Goal: Task Accomplishment & Management: Complete application form

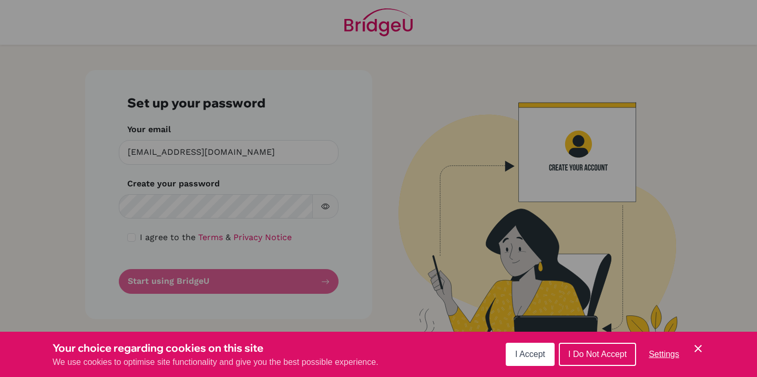
click at [529, 355] on span "I Accept" at bounding box center [530, 353] width 30 height 9
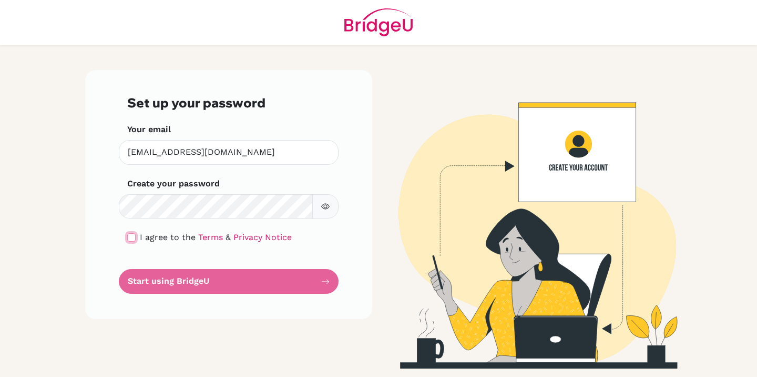
click at [130, 240] on input "checkbox" at bounding box center [131, 237] width 8 height 8
checkbox input "true"
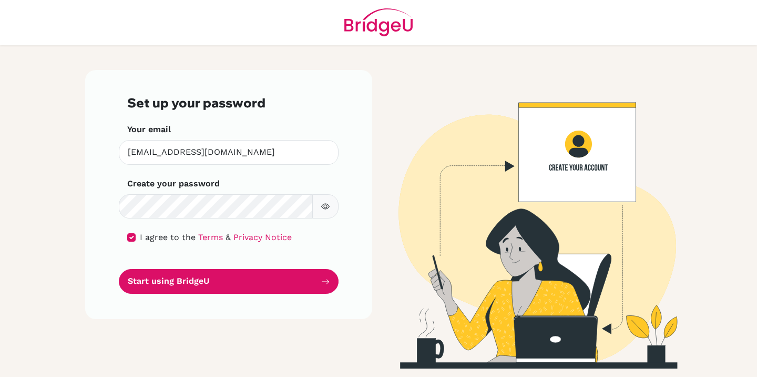
click at [321, 213] on button "button" at bounding box center [325, 206] width 26 height 25
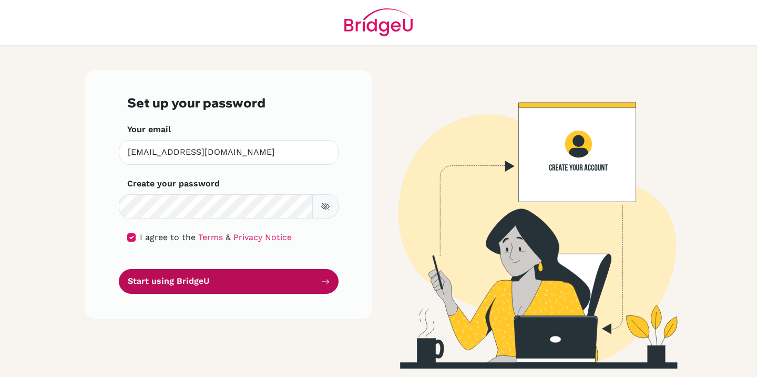
click at [210, 279] on button "Start using BridgeU" at bounding box center [229, 281] width 220 height 25
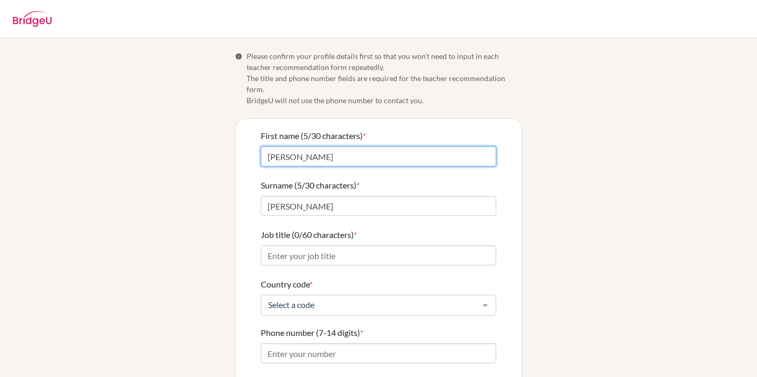
drag, startPoint x: 325, startPoint y: 150, endPoint x: 258, endPoint y: 147, distance: 67.4
click at [257, 147] on div "First name (5/30 characters) * Alvin Surname (5/30 characters) * Alvin Job titl…" at bounding box center [379, 293] width 286 height 349
type input "y"
type input "Yohanes Alvin"
click at [300, 206] on form "First name (13/30 characters) * Yohanes Alvin Surname (5/30 characters) * Alvin…" at bounding box center [379, 293] width 236 height 328
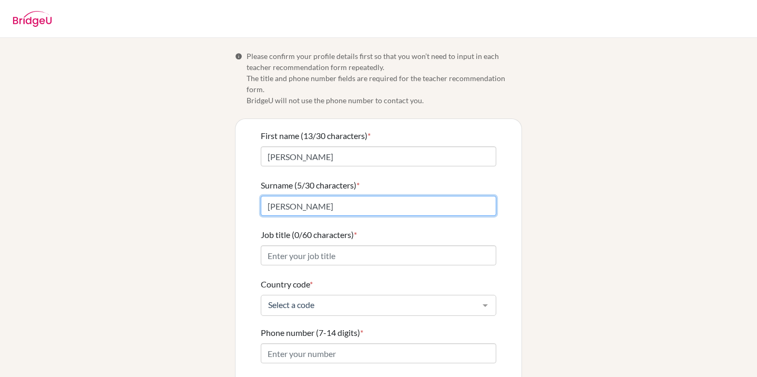
drag, startPoint x: 300, startPoint y: 200, endPoint x: 203, endPoint y: 186, distance: 98.3
click at [203, 186] on div "Info Please confirm your profile details first so that you won’t need to input …" at bounding box center [379, 259] width 600 height 418
type input "Goenawan"
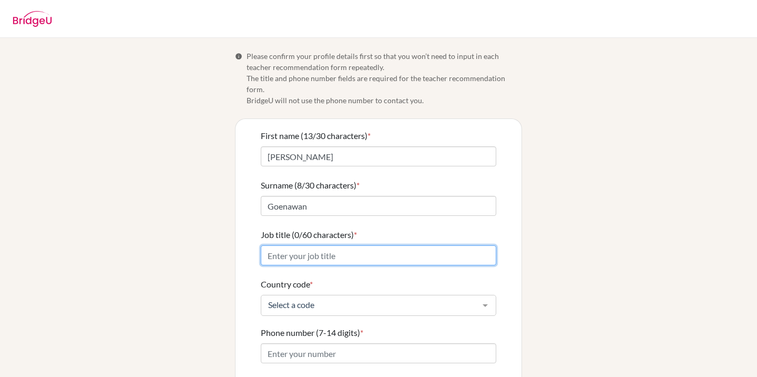
click at [286, 245] on input "Job title (0/60 characters) *" at bounding box center [379, 255] width 236 height 20
type input "T"
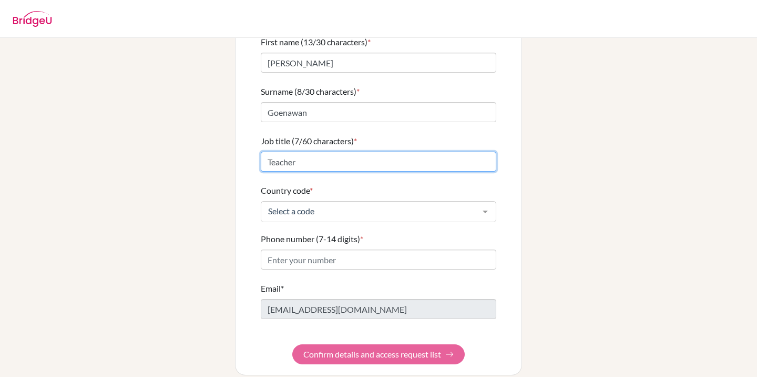
type input "Teacher"
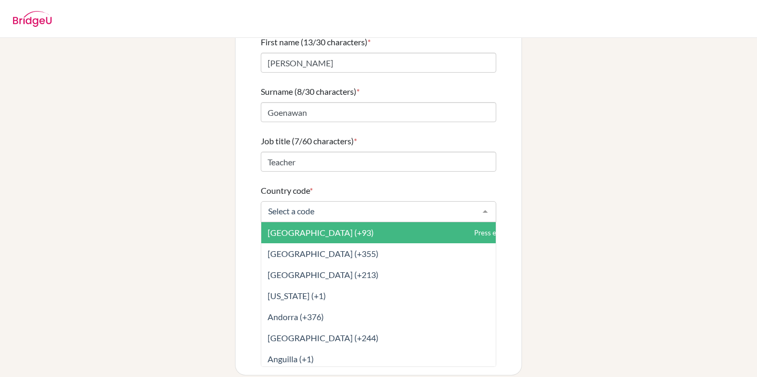
click at [288, 208] on div at bounding box center [379, 211] width 236 height 21
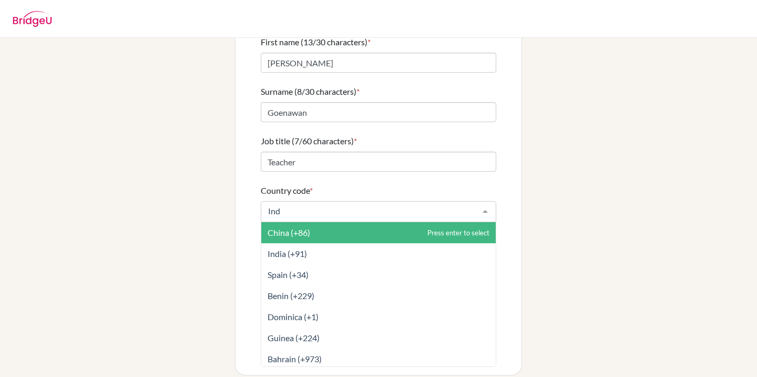
type input "Indo"
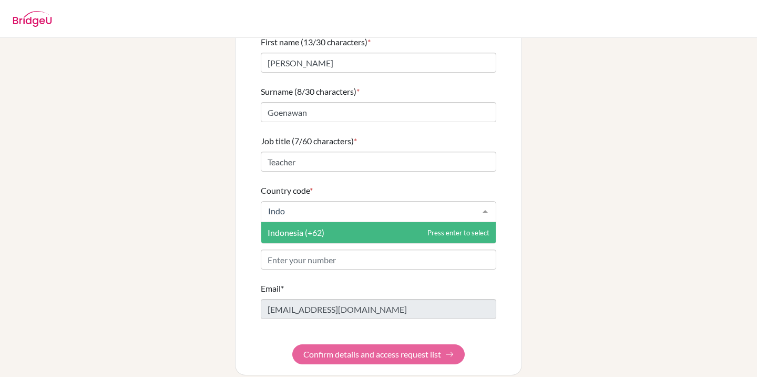
click at [294, 228] on span "Indonesia (+62)" at bounding box center [378, 232] width 235 height 21
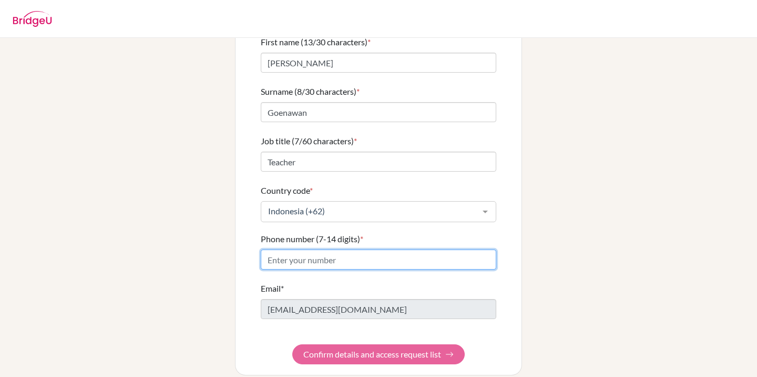
click at [289, 249] on input "Phone number (7-14 digits) *" at bounding box center [379, 259] width 236 height 20
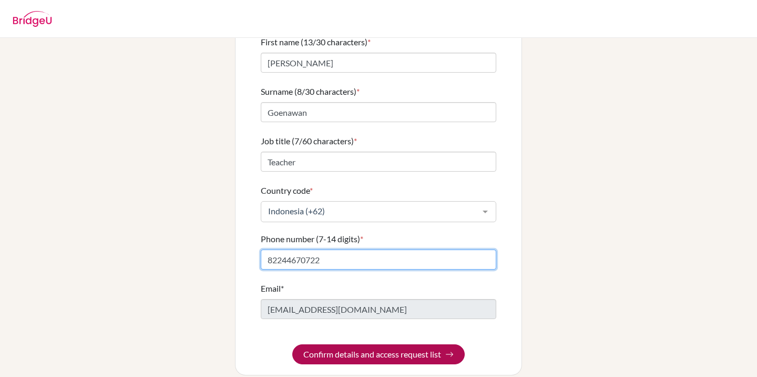
type input "82244670722"
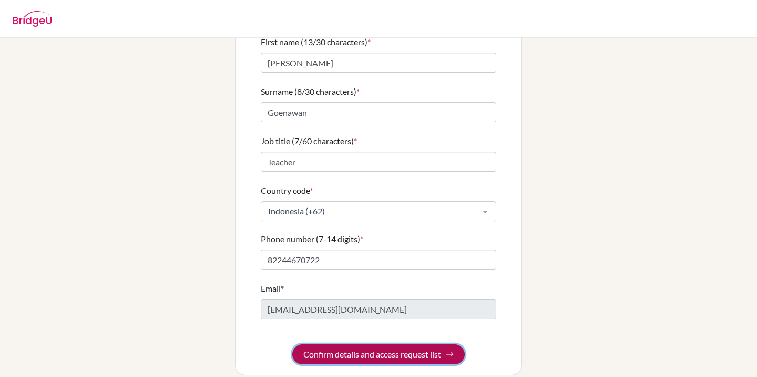
click at [322, 344] on button "Confirm details and access request list" at bounding box center [378, 354] width 173 height 20
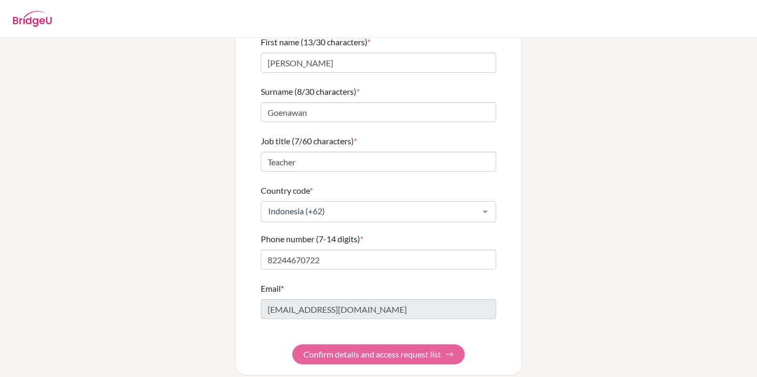
scroll to position [0, 0]
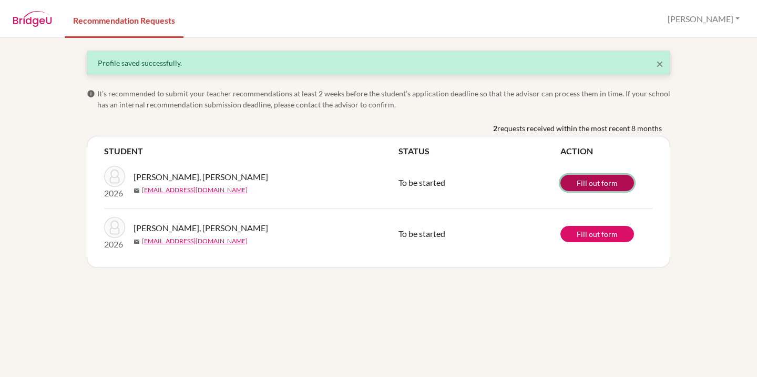
click at [588, 187] on link "Fill out form" at bounding box center [598, 183] width 74 height 16
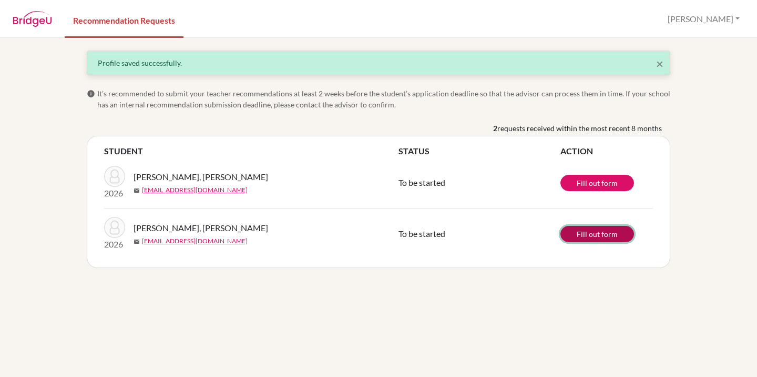
click at [603, 236] on link "Fill out form" at bounding box center [598, 234] width 74 height 16
click at [110, 170] on img at bounding box center [114, 176] width 21 height 21
click at [663, 62] on span "×" at bounding box center [659, 63] width 7 height 15
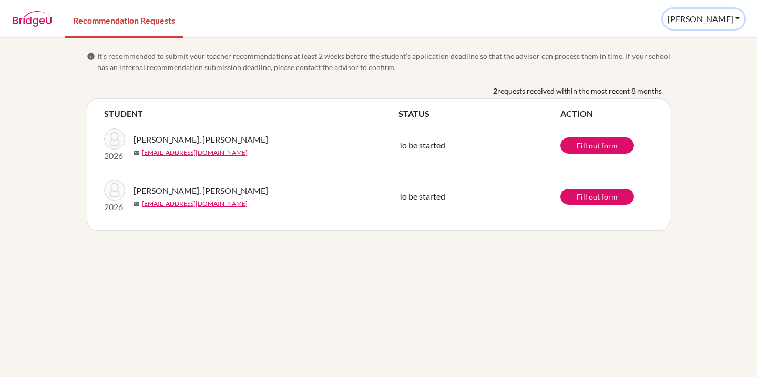
click at [733, 22] on button "Yohanes Alvin" at bounding box center [704, 19] width 82 height 20
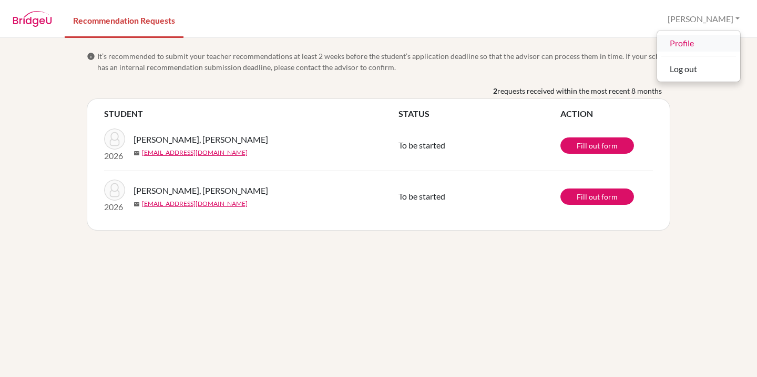
click at [702, 42] on link "Profile" at bounding box center [698, 43] width 83 height 17
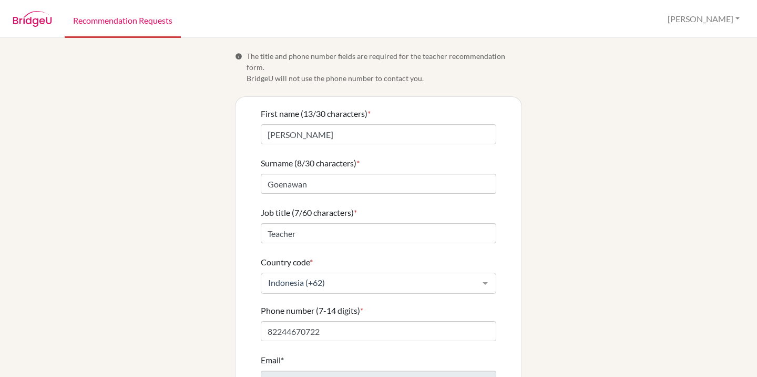
click at [136, 21] on link "Recommendation Requests" at bounding box center [123, 20] width 116 height 36
